Goal: Task Accomplishment & Management: Use online tool/utility

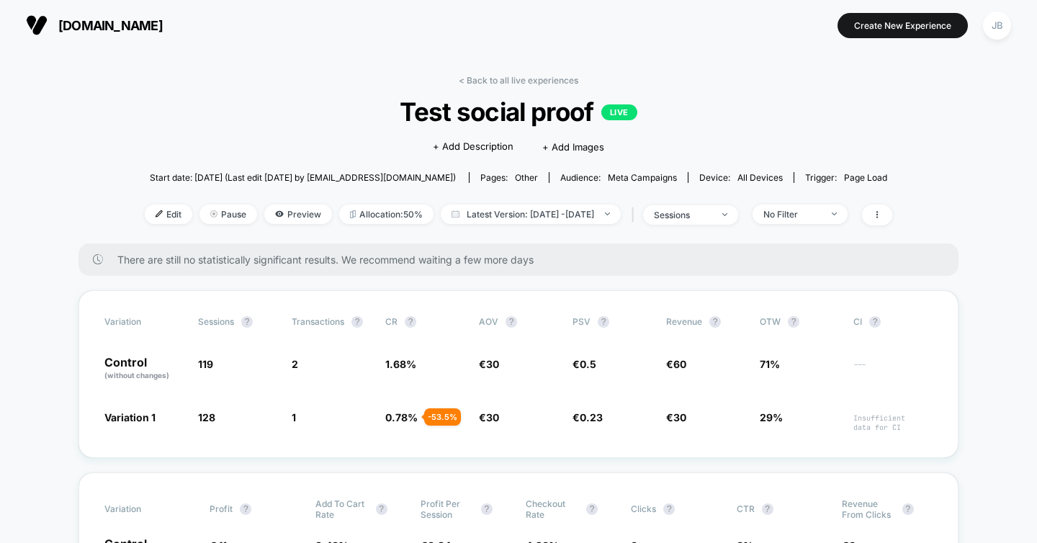
scroll to position [76, 0]
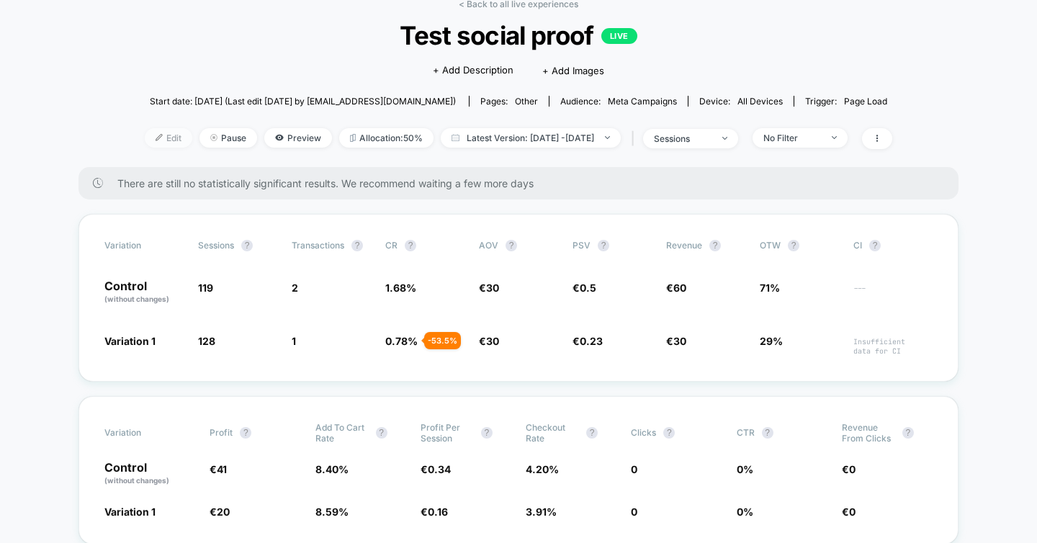
click at [153, 143] on span "Edit" at bounding box center [169, 137] width 48 height 19
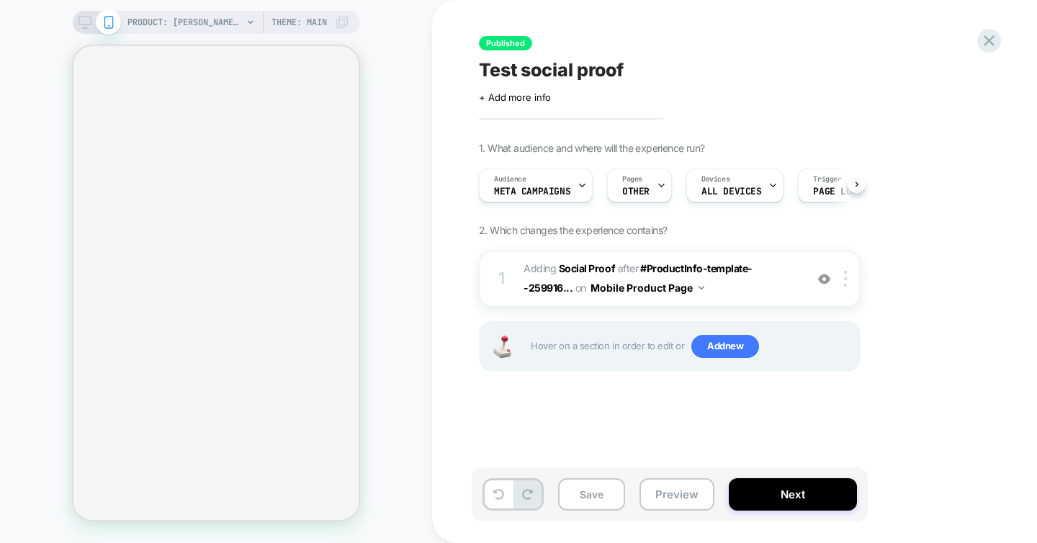
scroll to position [0, 1]
click at [514, 187] on span "Meta campaigns" at bounding box center [531, 192] width 76 height 10
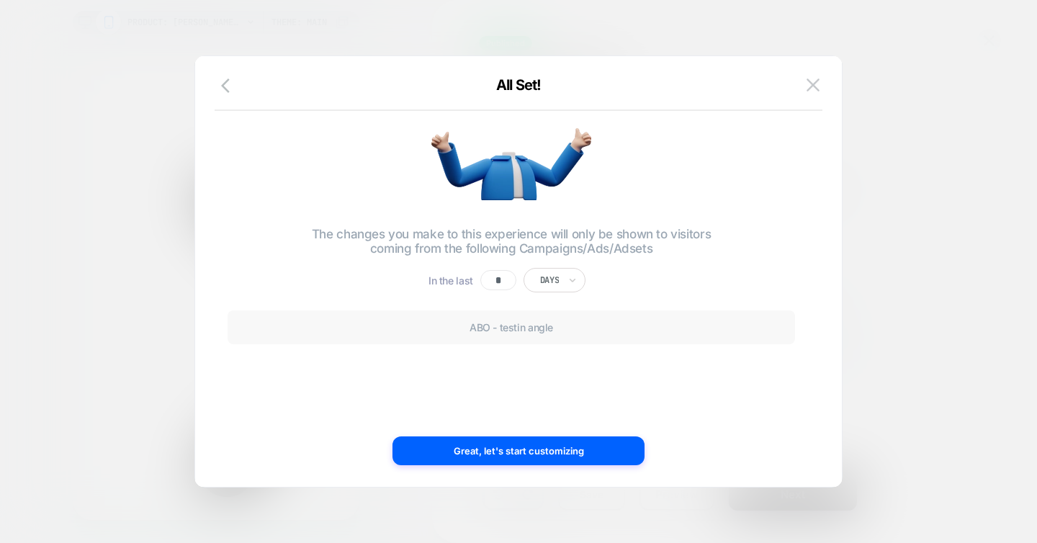
scroll to position [0, 0]
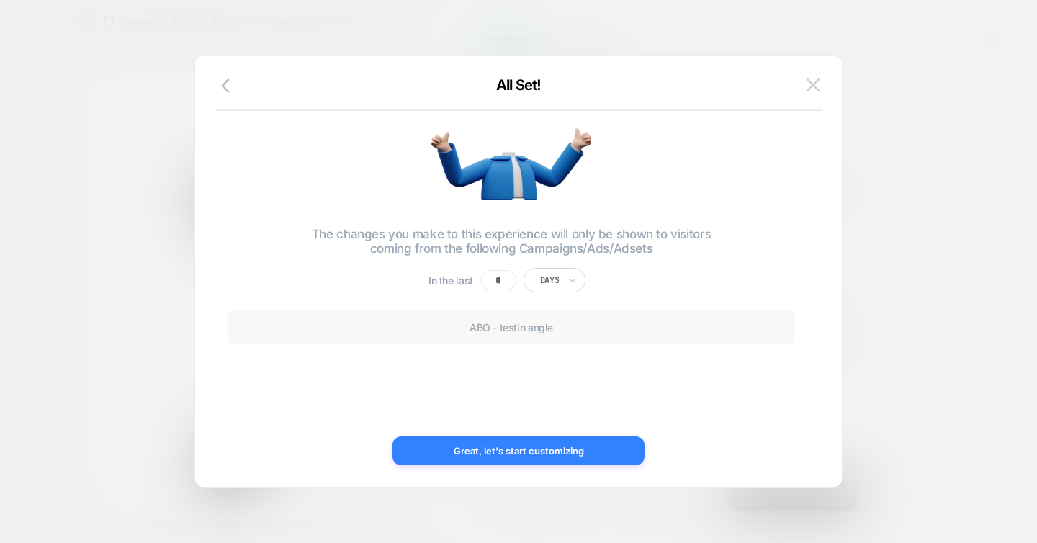
click at [522, 444] on button "Great, let's start customizing" at bounding box center [519, 451] width 252 height 29
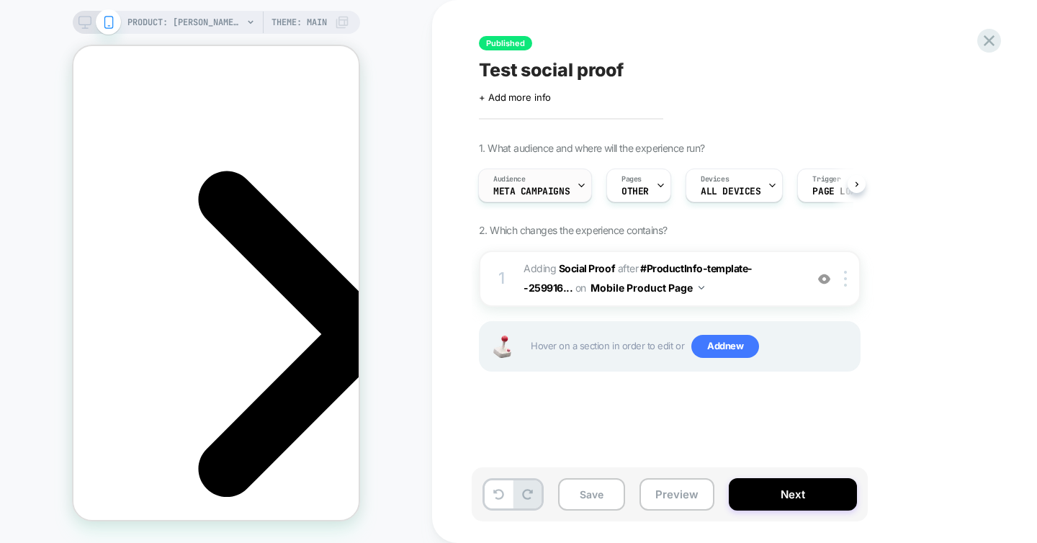
click at [581, 179] on div at bounding box center [581, 185] width 9 height 32
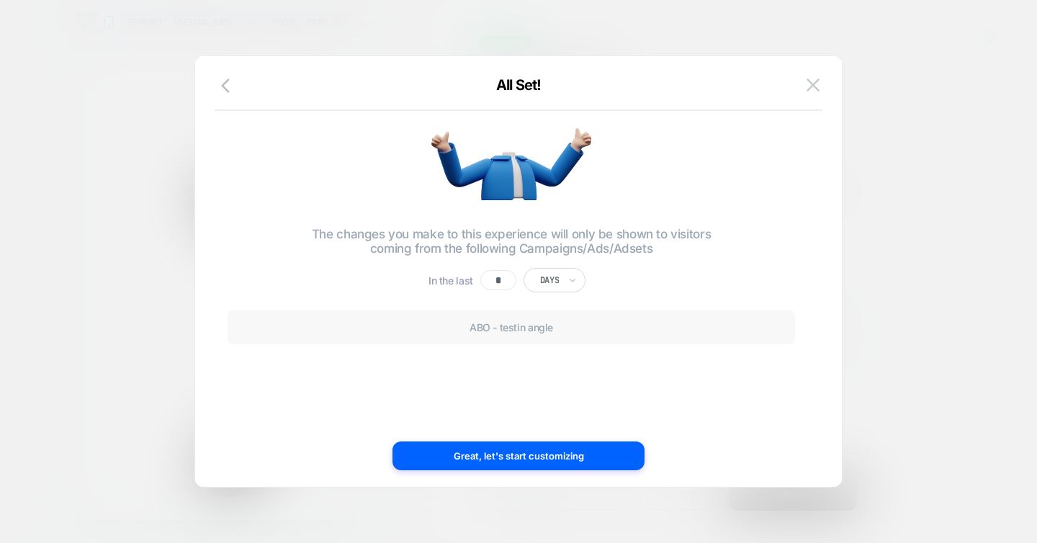
scroll to position [0, 203]
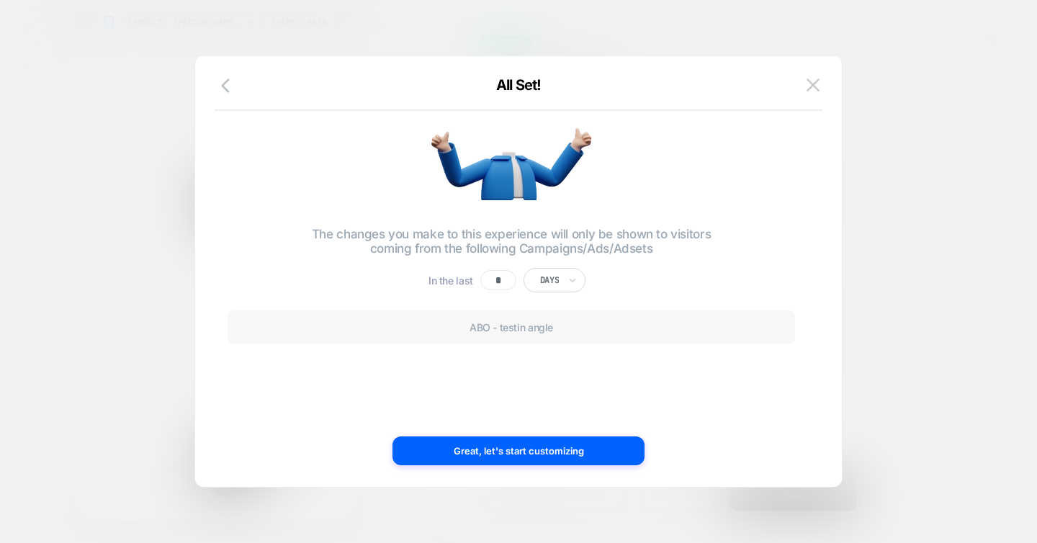
click at [507, 331] on p "ABO - testin angle" at bounding box center [511, 327] width 112 height 12
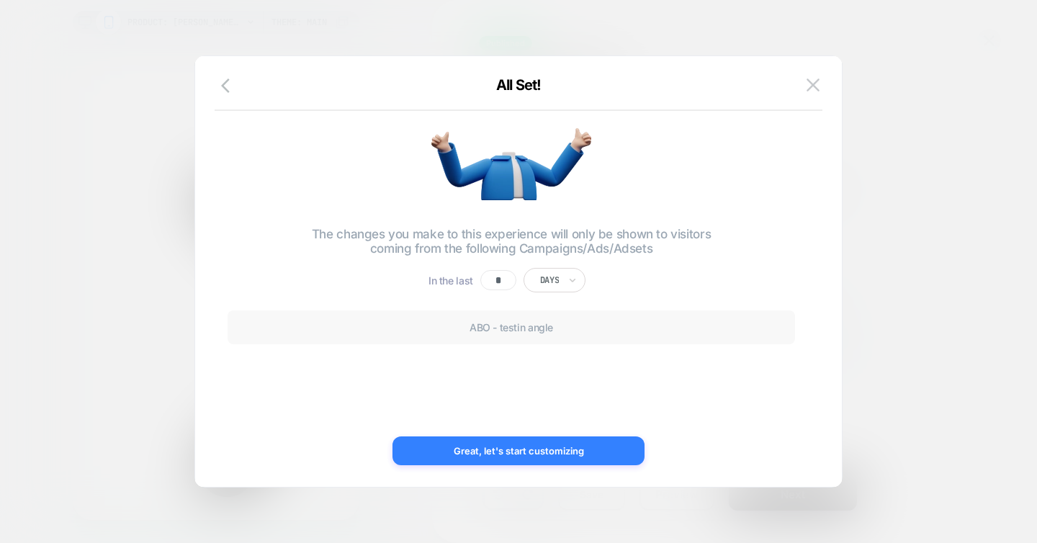
scroll to position [0, 0]
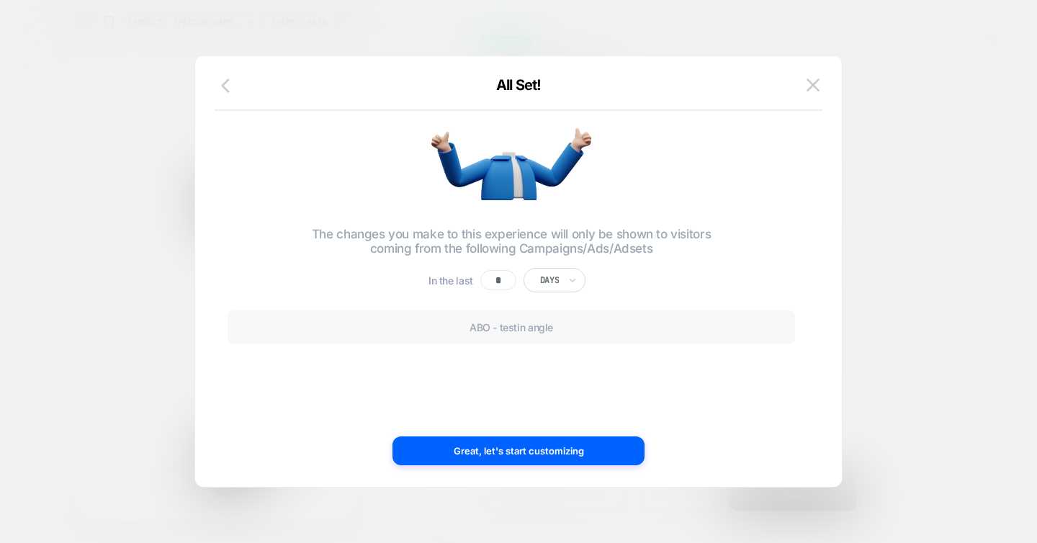
click at [224, 85] on icon "button" at bounding box center [229, 85] width 17 height 17
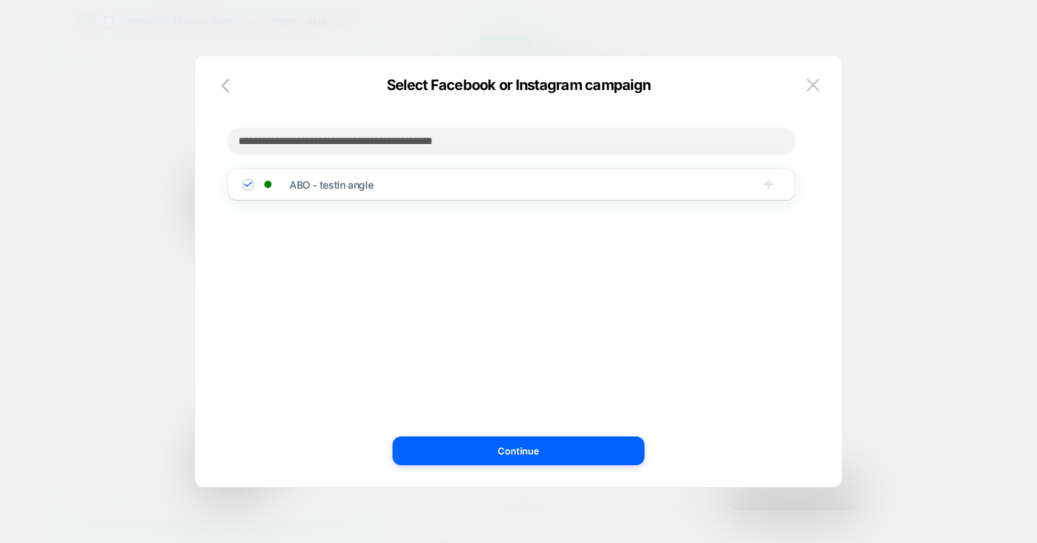
click at [764, 192] on icon "button" at bounding box center [768, 184] width 14 height 14
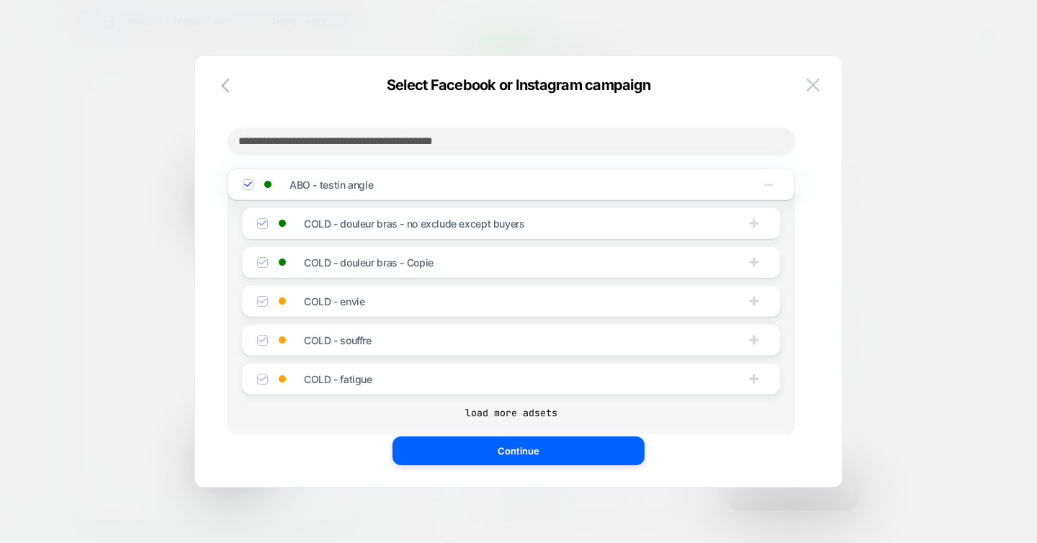
scroll to position [0, 203]
click at [260, 223] on img at bounding box center [262, 223] width 7 height 7
click at [530, 434] on div "ABO - testin angle COLD - douleur bras - no exclude except buyers COLD - douleu…" at bounding box center [512, 302] width 568 height 266
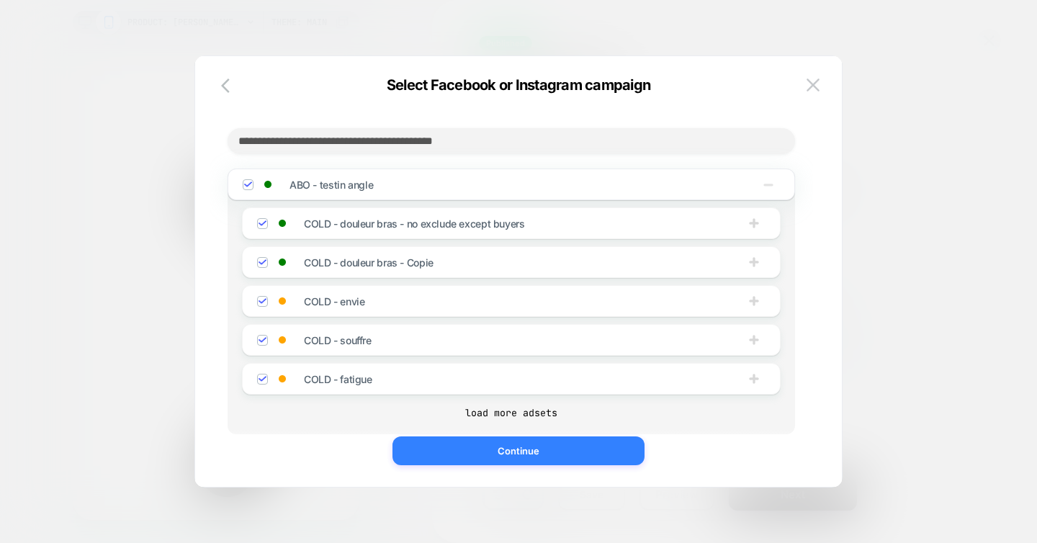
click at [531, 447] on button "Continue" at bounding box center [519, 451] width 252 height 29
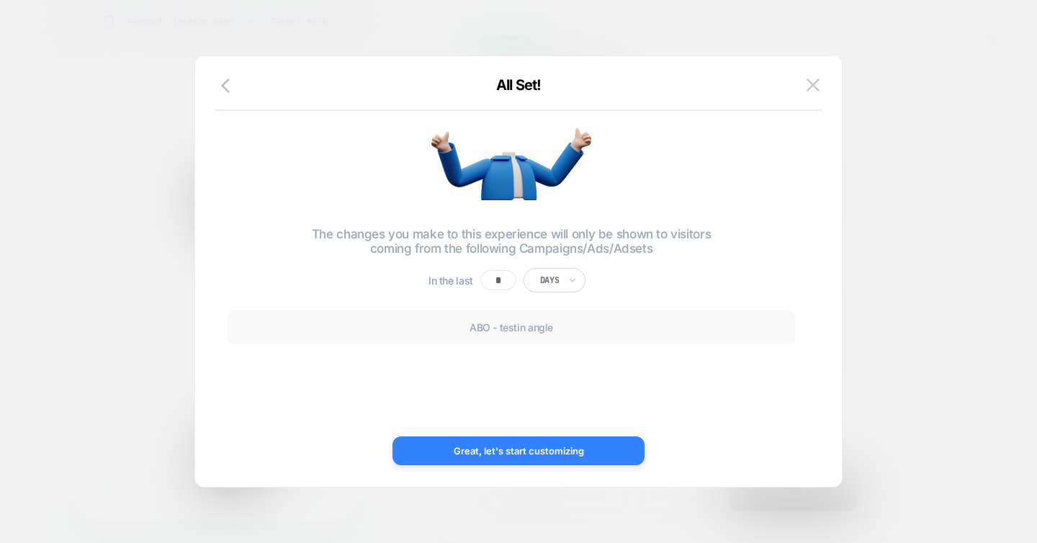
click at [531, 447] on button "Great, let's start customizing" at bounding box center [519, 451] width 252 height 29
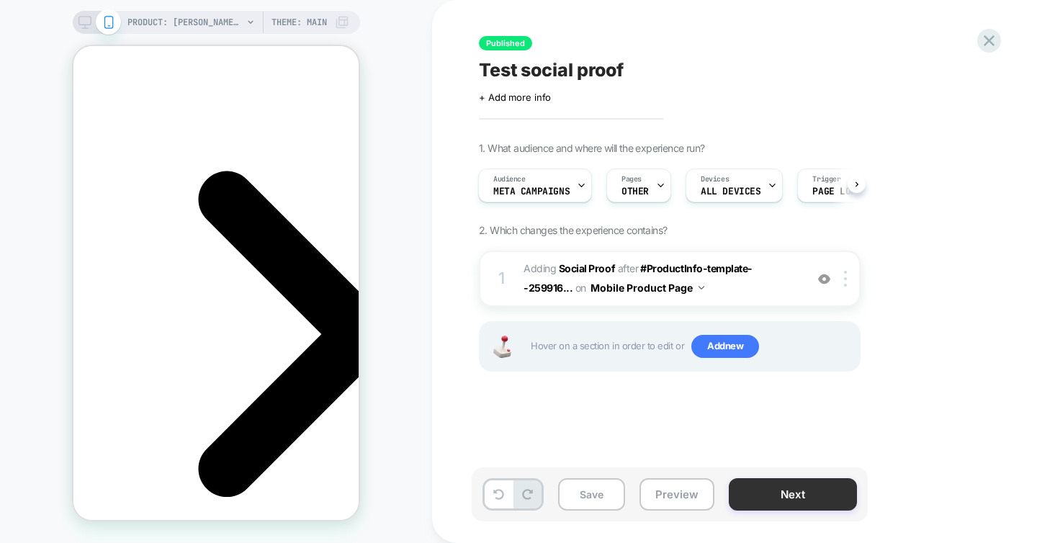
scroll to position [0, 203]
click at [604, 497] on button "Save" at bounding box center [591, 494] width 67 height 32
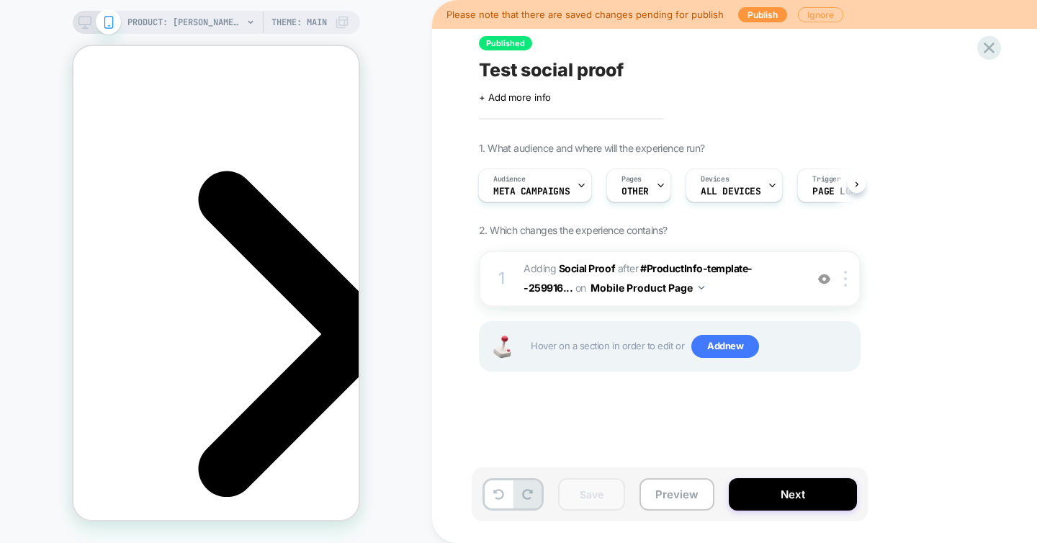
scroll to position [0, 0]
click at [762, 14] on button "Publish" at bounding box center [762, 14] width 49 height 15
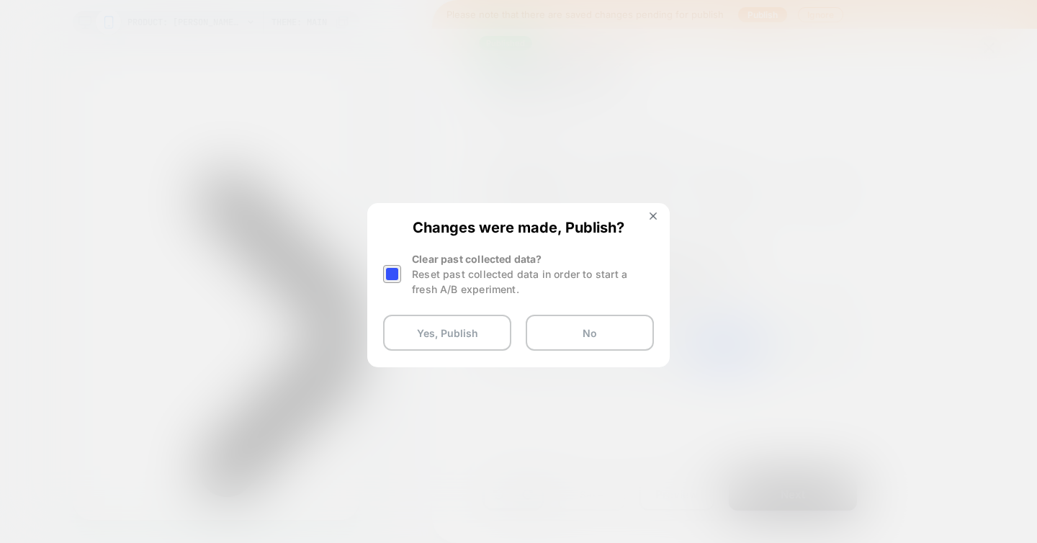
scroll to position [0, 203]
click at [396, 275] on div at bounding box center [392, 274] width 18 height 18
click at [442, 329] on button "Yes, Publish" at bounding box center [447, 333] width 128 height 36
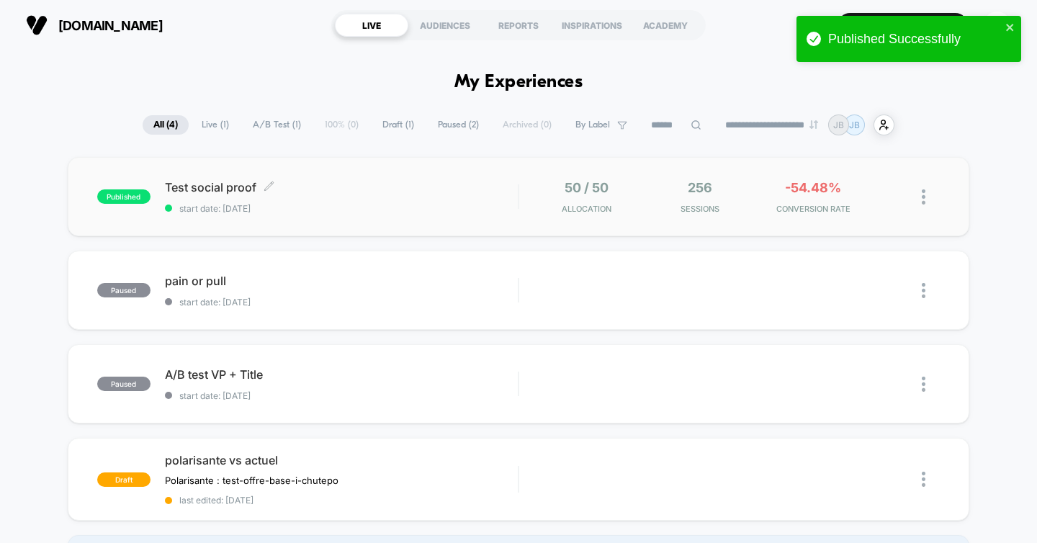
click at [431, 192] on span "Test social proof Click to edit experience details" at bounding box center [342, 187] width 354 height 14
